Goal: Task Accomplishment & Management: Manage account settings

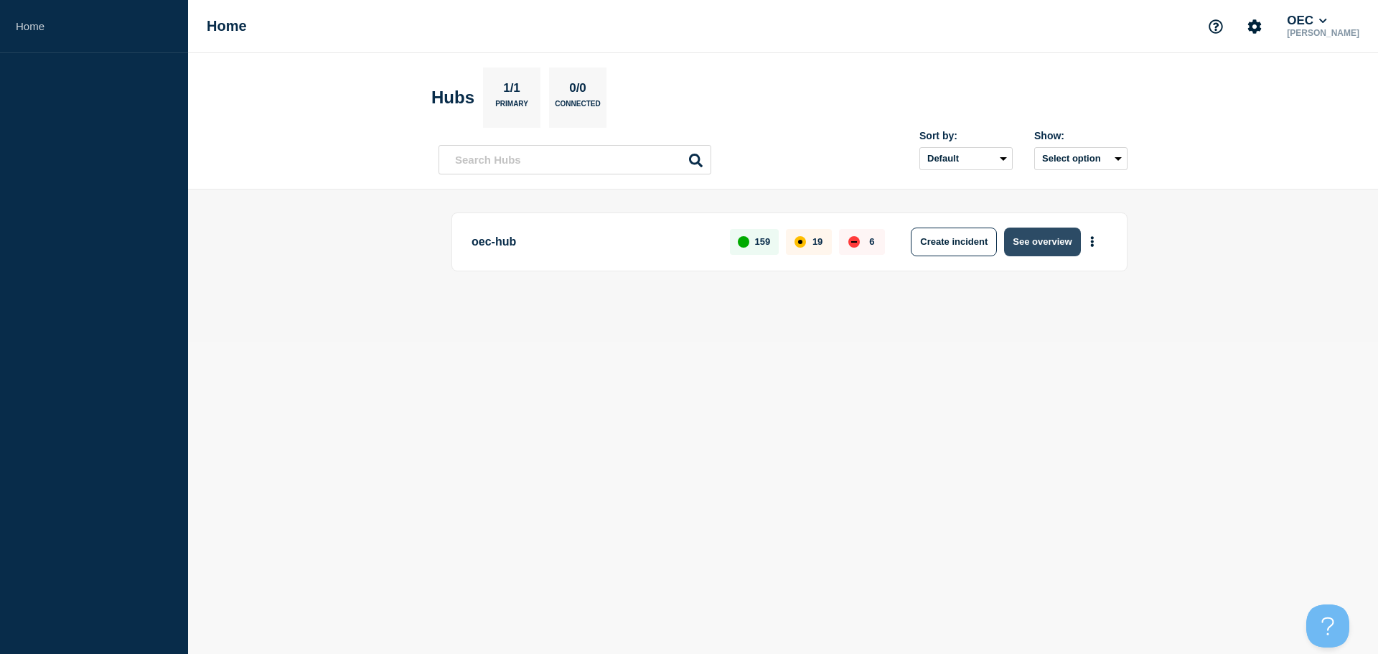
click at [1050, 240] on button "See overview" at bounding box center [1042, 241] width 76 height 29
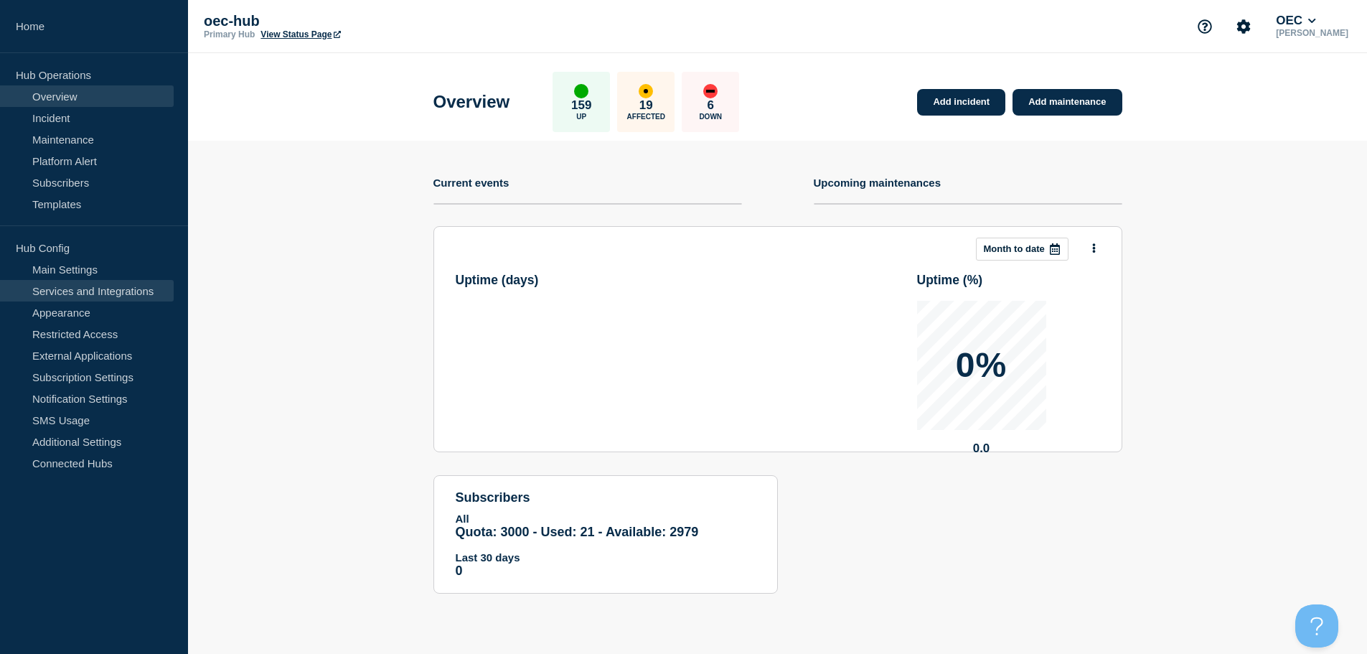
click at [70, 281] on link "Services and Integrations" at bounding box center [87, 291] width 174 height 22
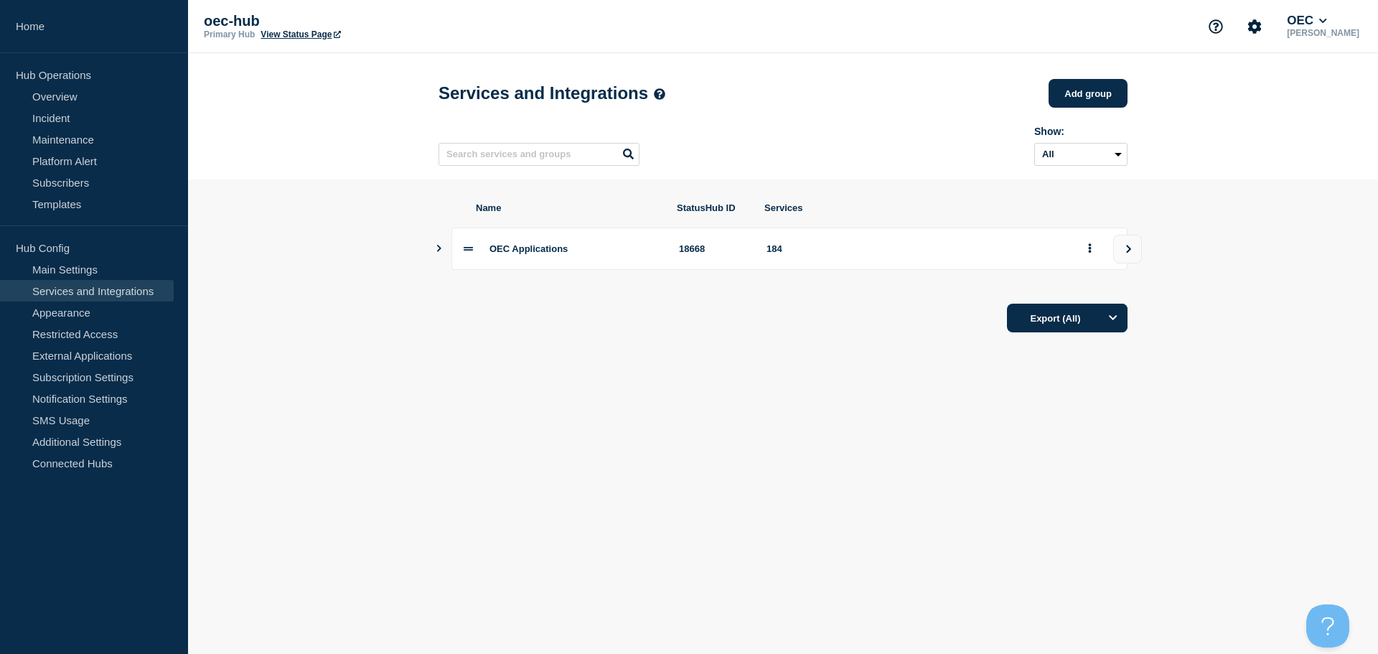
click at [443, 252] on icon "Show services" at bounding box center [438, 248] width 9 height 7
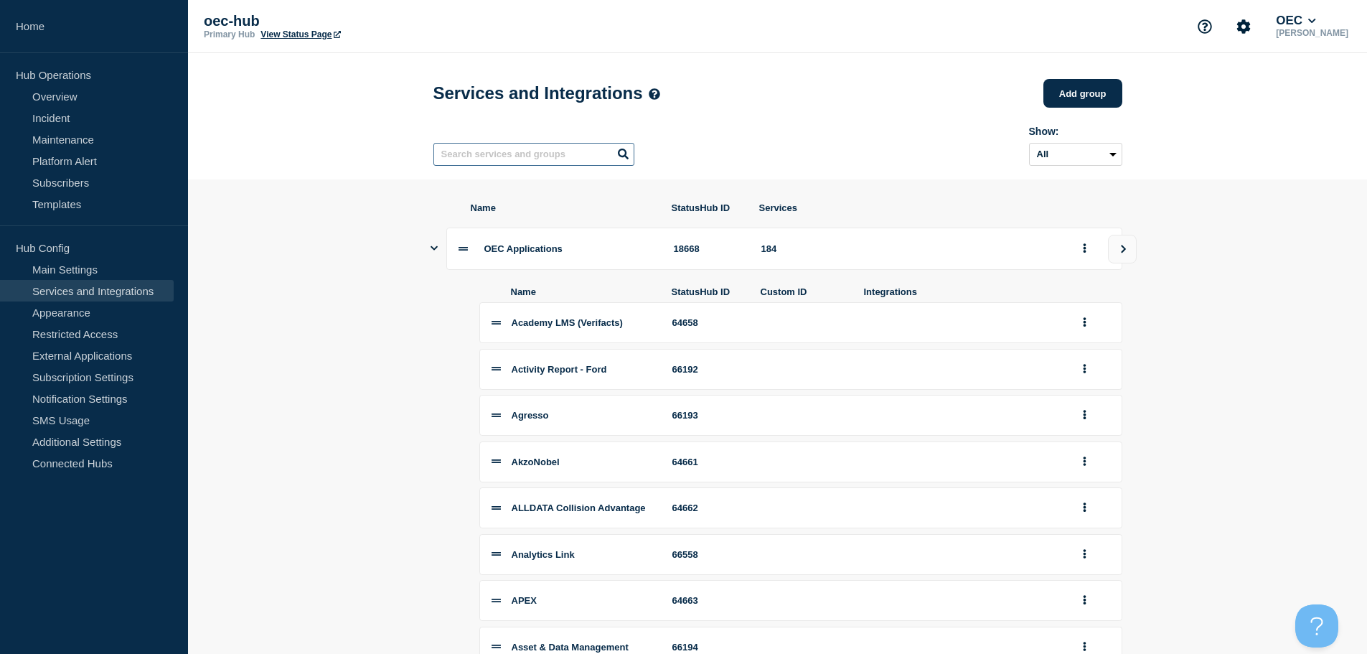
click at [471, 156] on input "text" at bounding box center [533, 154] width 201 height 23
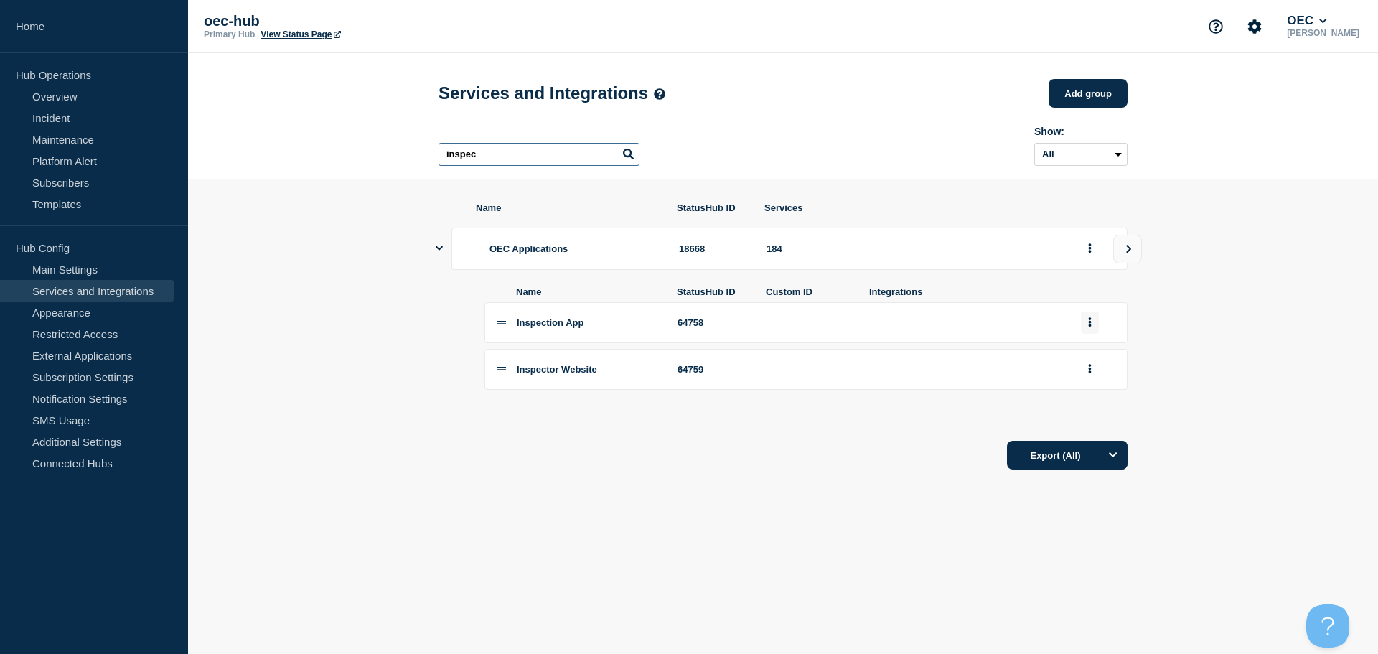
type input "inspec"
click at [1087, 334] on button "group actions" at bounding box center [1090, 322] width 18 height 22
click at [1098, 380] on button "Delete" at bounding box center [1098, 370] width 72 height 22
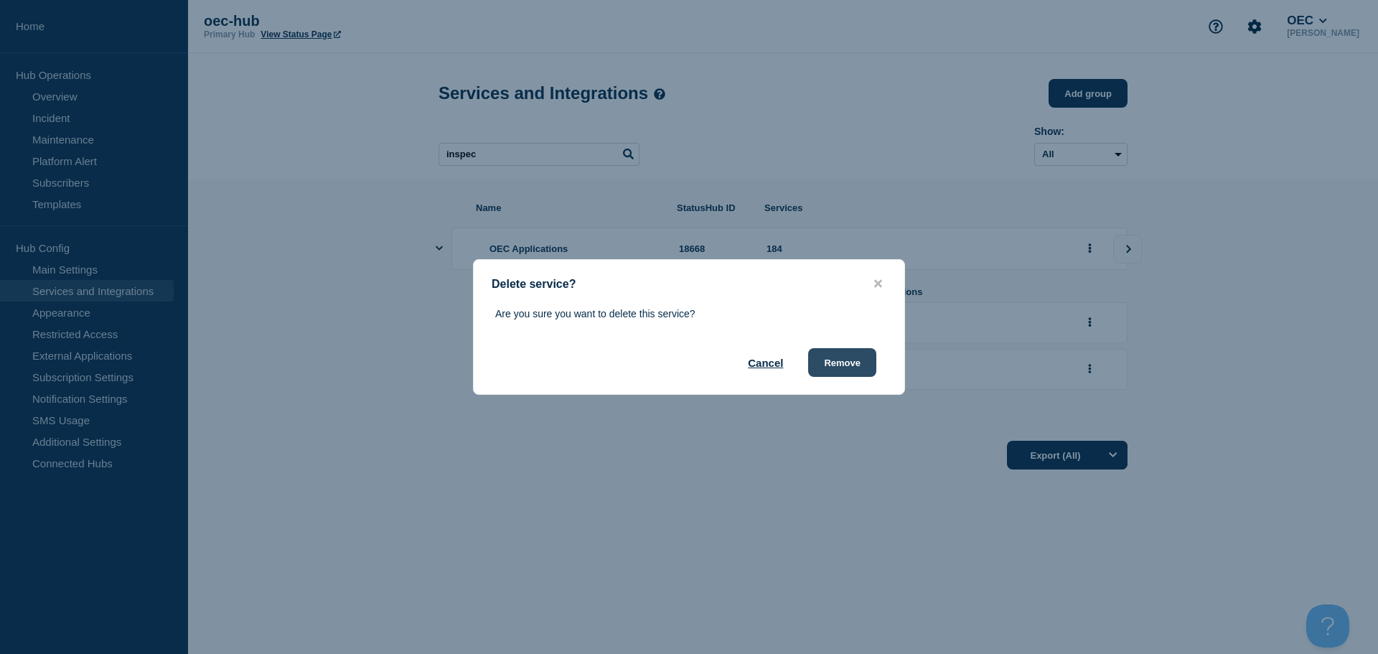
click at [861, 371] on button "Remove" at bounding box center [842, 362] width 68 height 29
